Goal: Find specific page/section

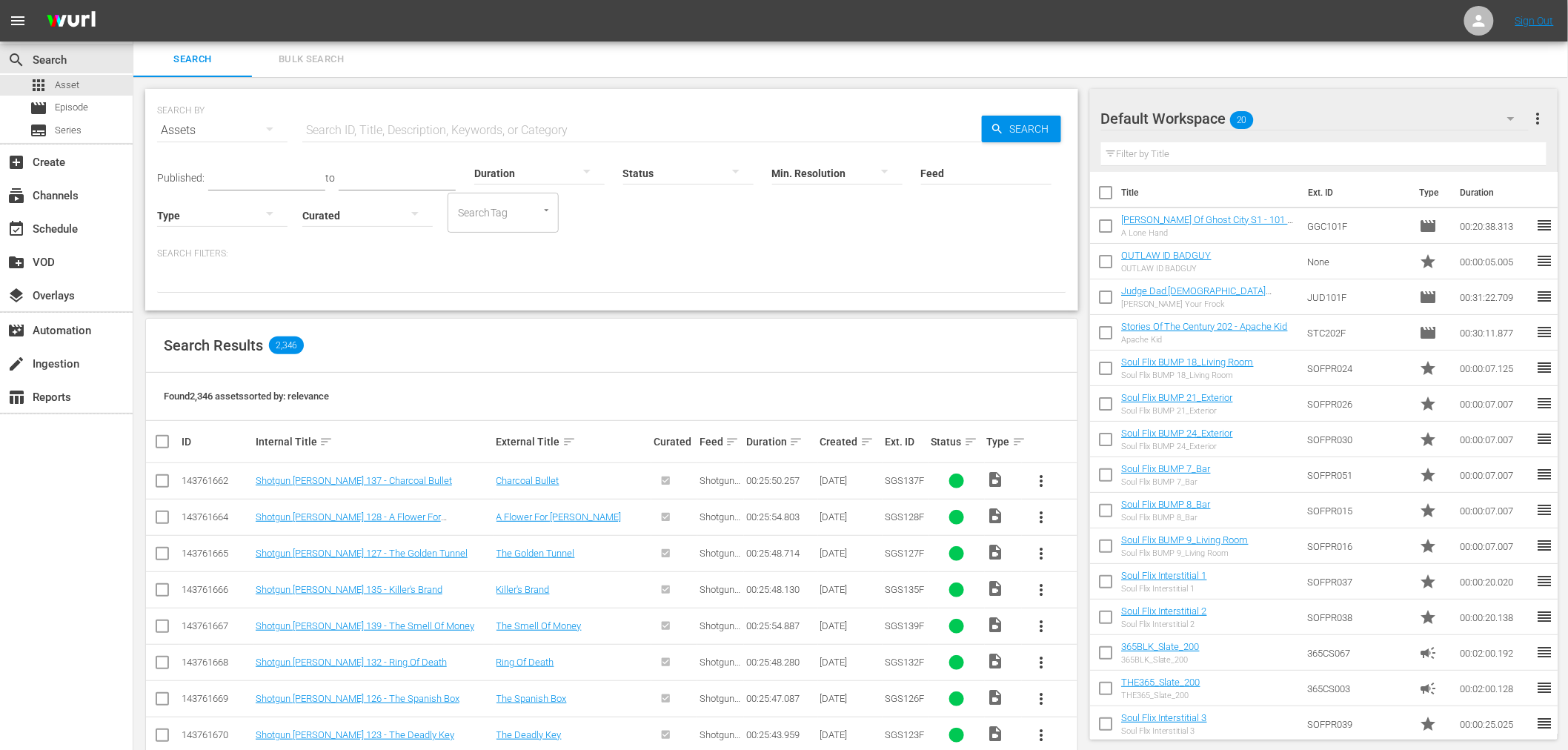
click at [501, 142] on div "Duration" at bounding box center [539, 164] width 130 height 53
click at [501, 127] on input "text" at bounding box center [642, 130] width 679 height 36
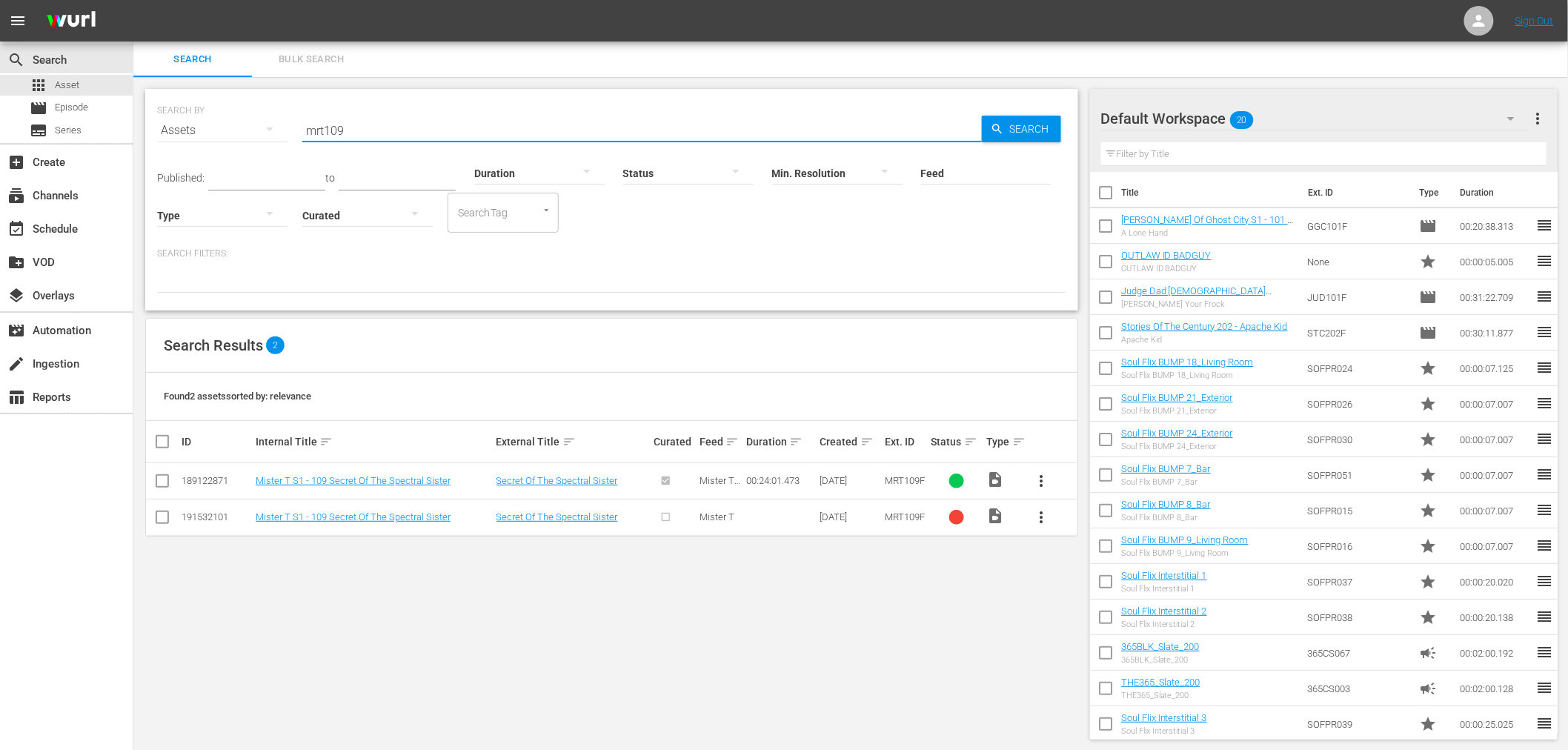
type input "mrt109"
